Goal: Task Accomplishment & Management: Complete application form

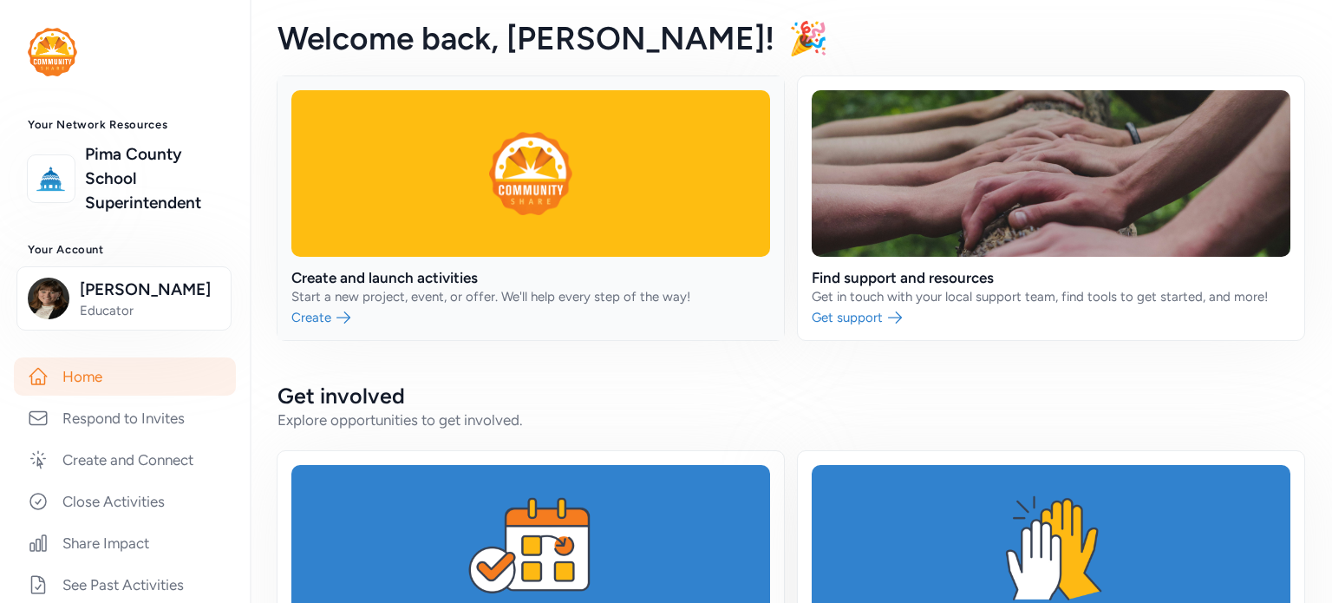
click at [408, 284] on link at bounding box center [531, 208] width 506 height 264
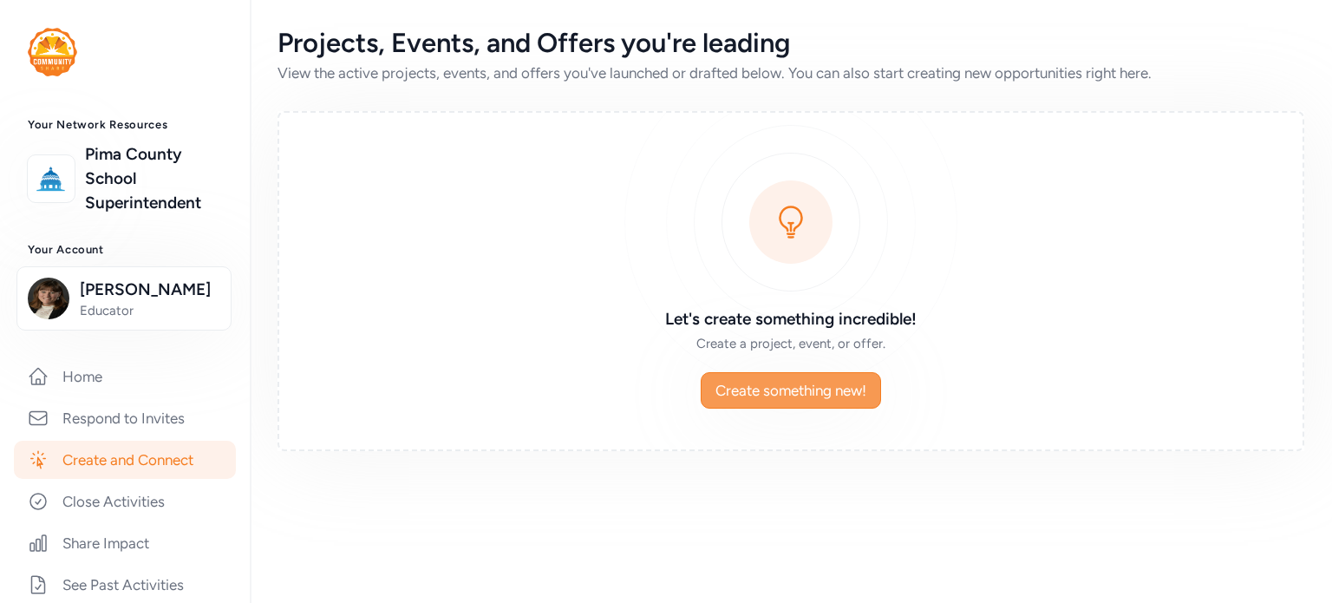
click at [743, 391] on span "Create something new!" at bounding box center [790, 390] width 151 height 21
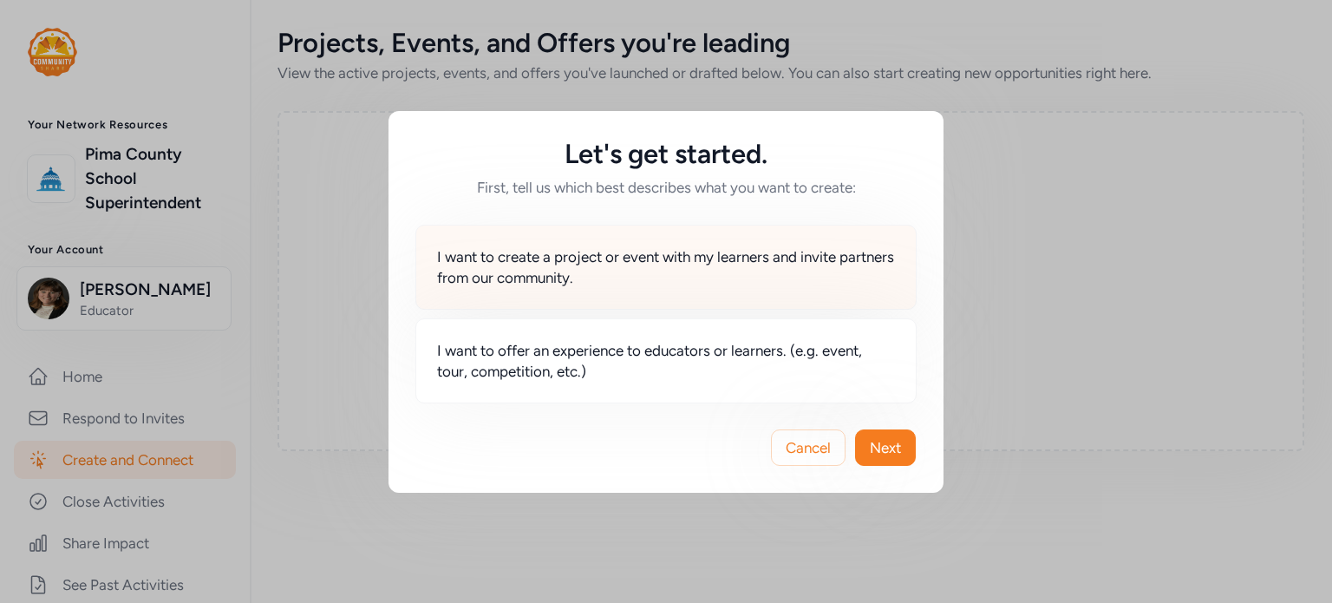
click at [602, 260] on span "I want to create a project or event with my learners and invite partners from o…" at bounding box center [666, 267] width 458 height 42
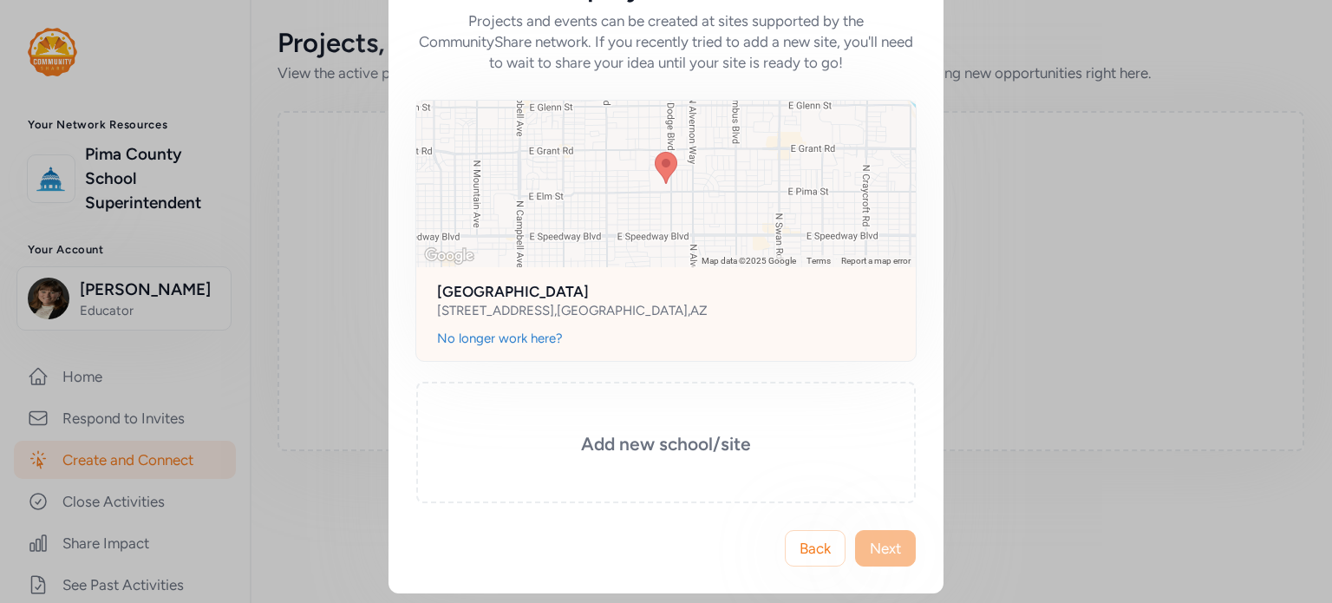
scroll to position [103, 0]
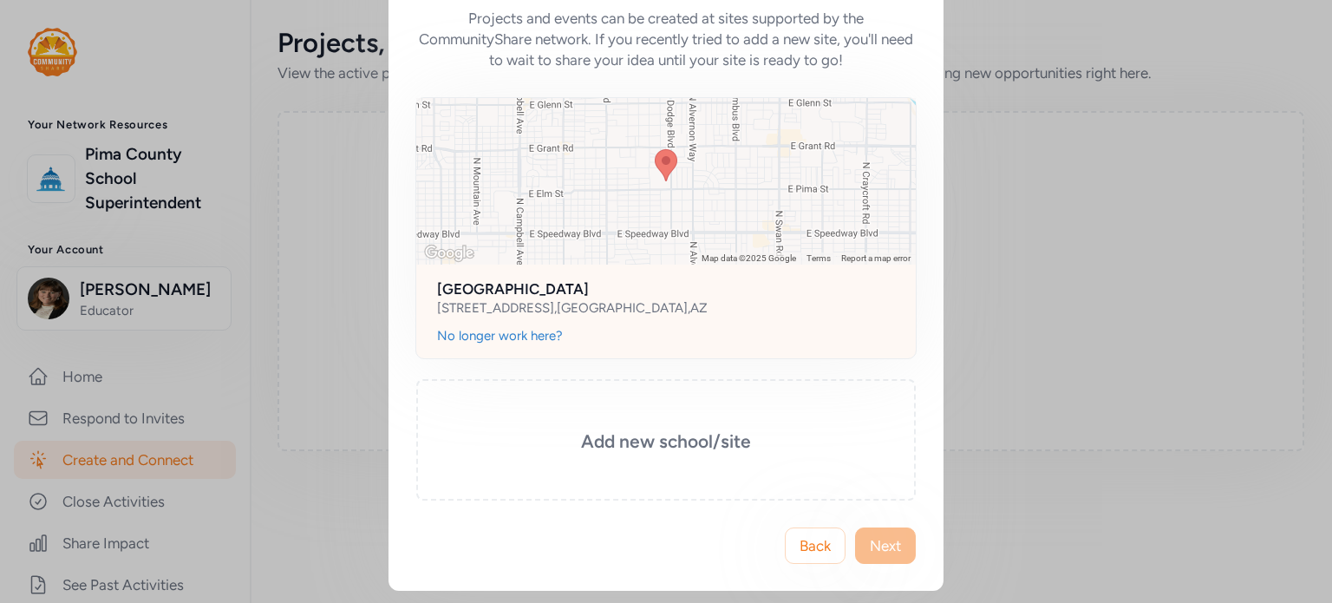
click at [541, 299] on div "[STREET_ADDRESS]" at bounding box center [572, 307] width 271 height 17
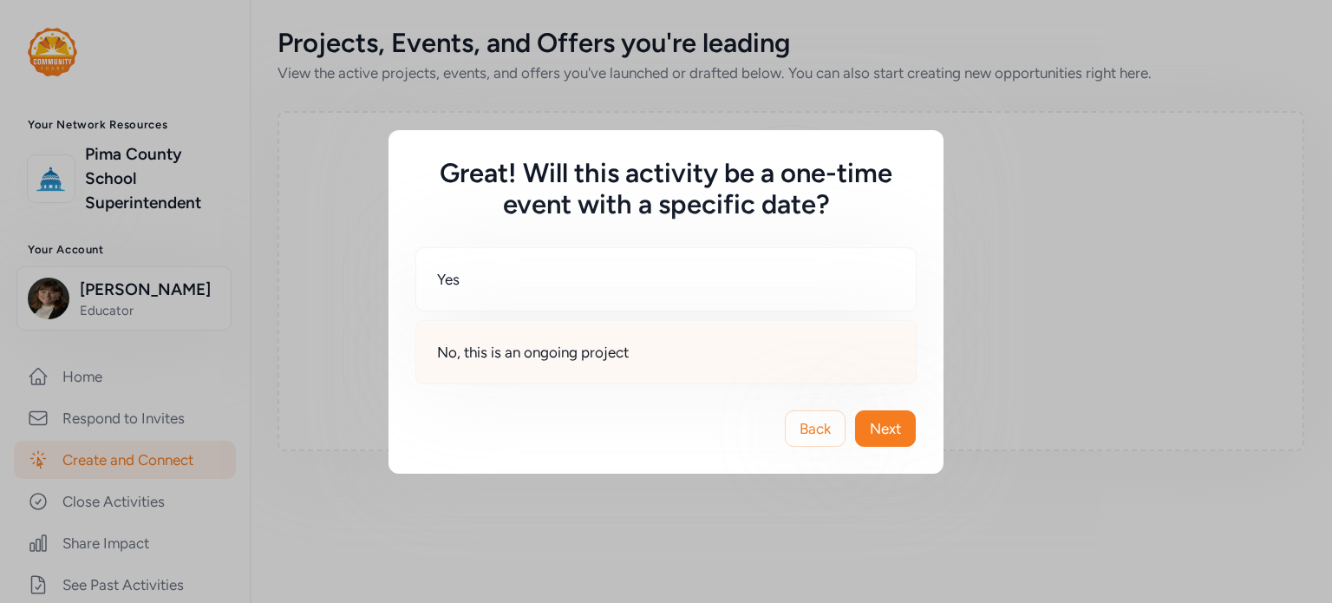
click at [538, 363] on div "No, this is an ongoing project" at bounding box center [665, 352] width 501 height 64
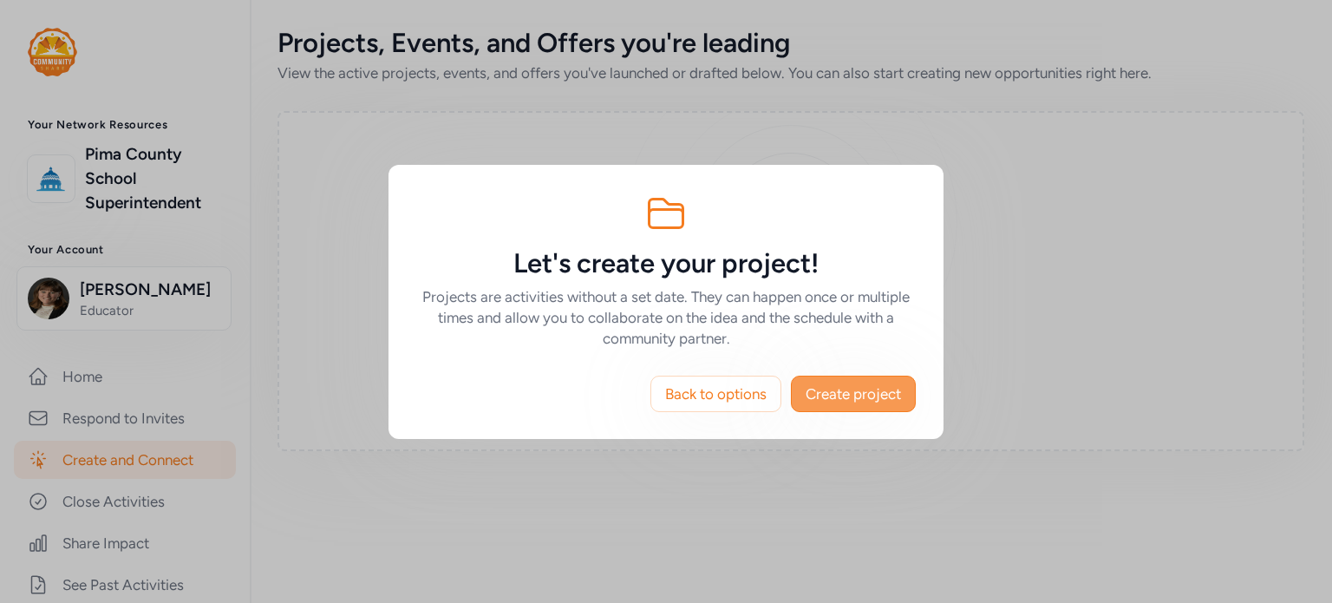
drag, startPoint x: 853, startPoint y: 391, endPoint x: 869, endPoint y: 393, distance: 15.7
click at [853, 392] on span "Create project" at bounding box center [853, 393] width 95 height 21
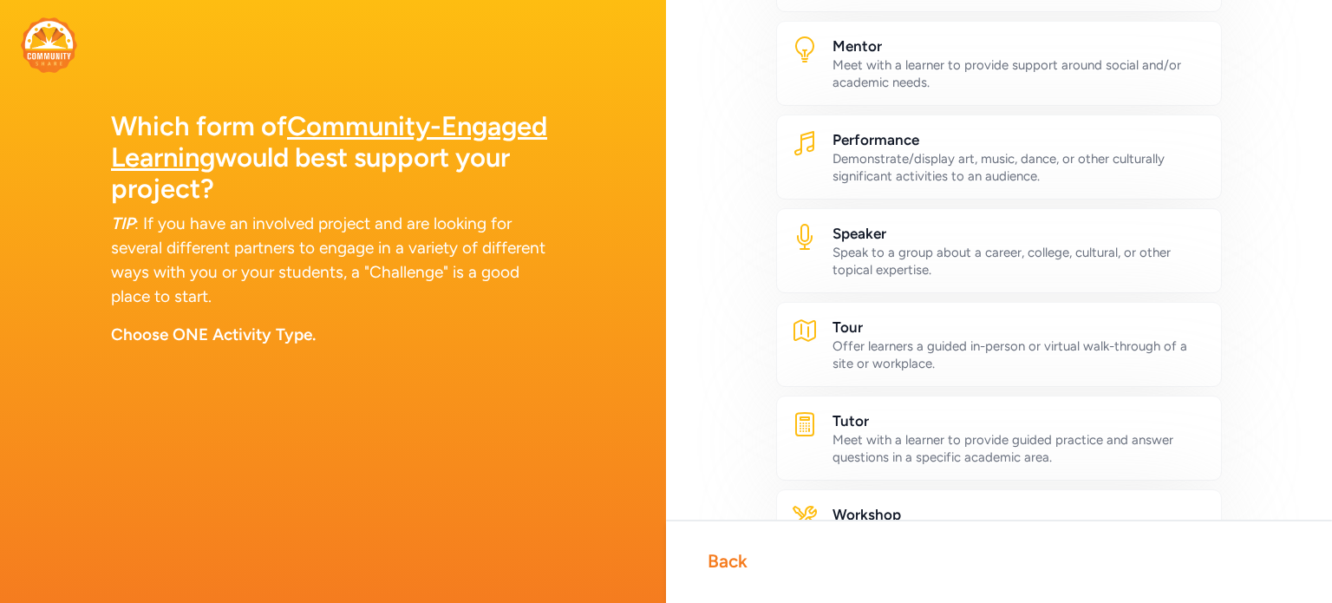
scroll to position [867, 0]
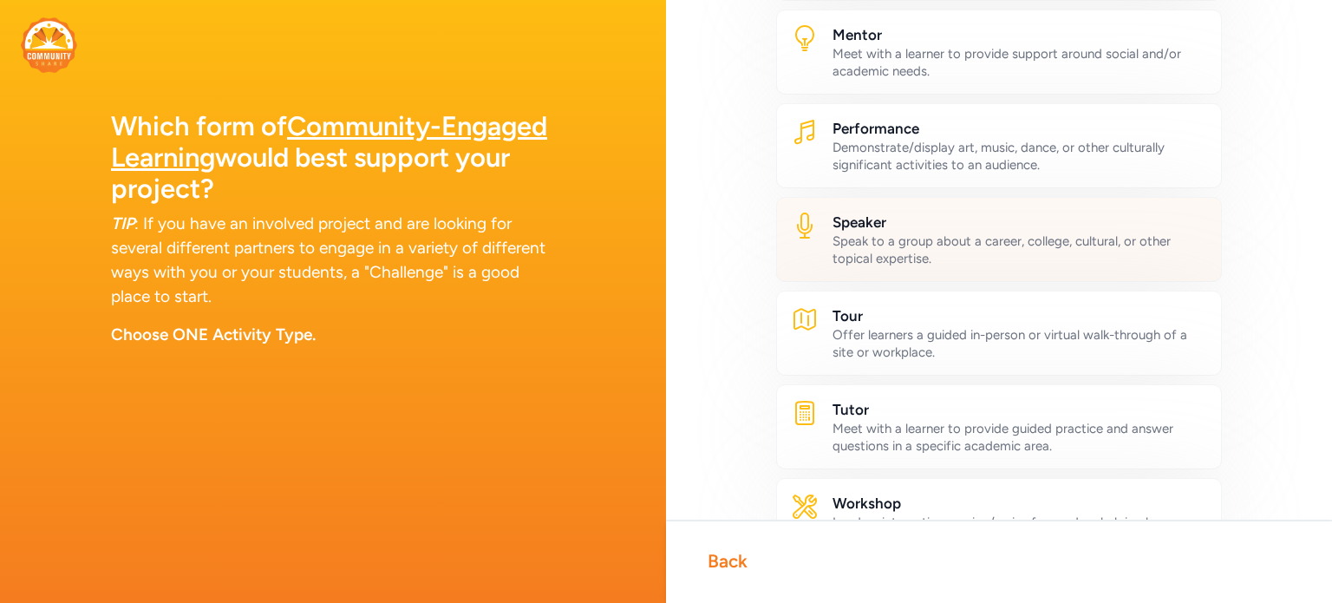
click at [858, 225] on h2 "Speaker" at bounding box center [1020, 222] width 375 height 21
